Goal: Task Accomplishment & Management: Manage account settings

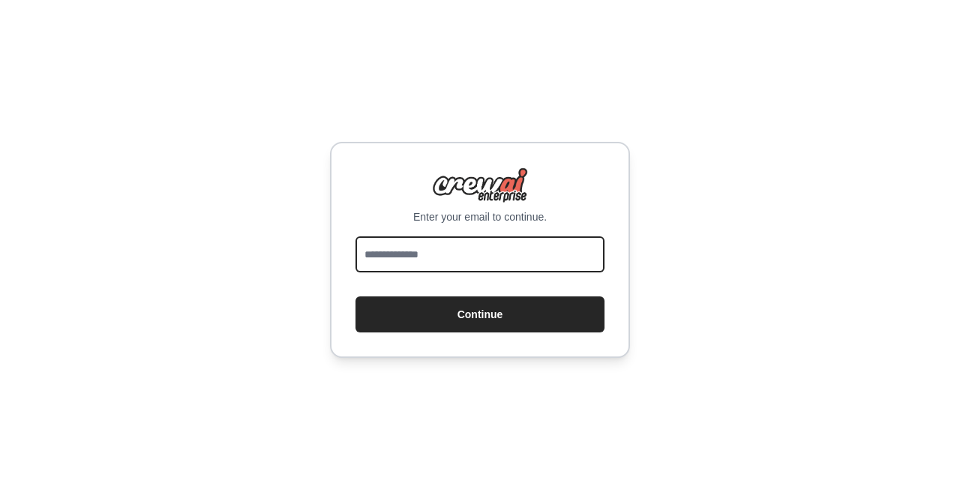
click at [458, 244] on input "email" at bounding box center [479, 254] width 249 height 36
type input "**********"
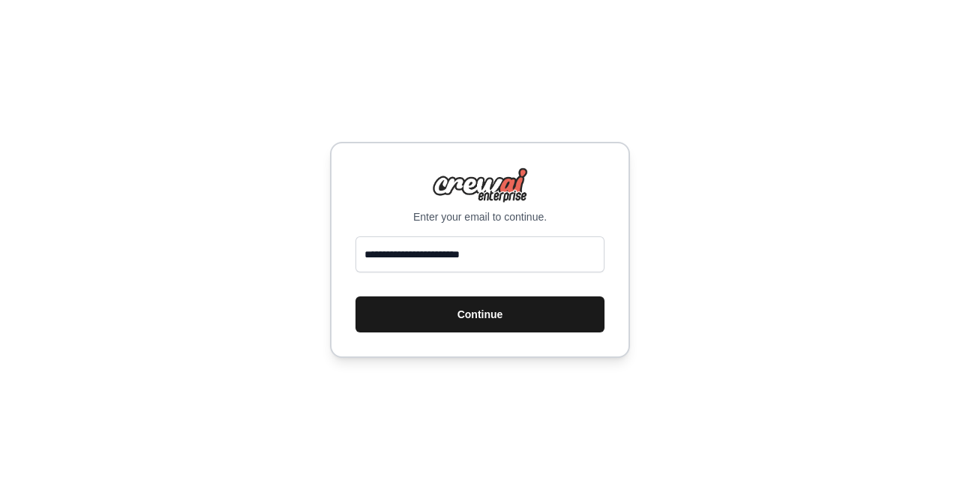
click at [492, 313] on button "Continue" at bounding box center [479, 314] width 249 height 36
